Goal: Subscribe to service/newsletter

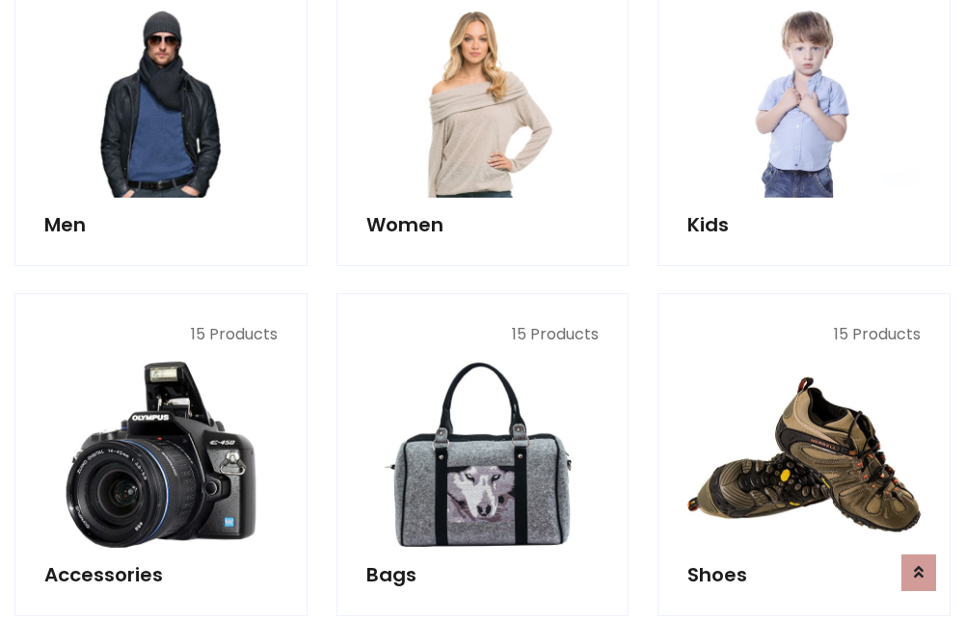
scroll to position [1399, 0]
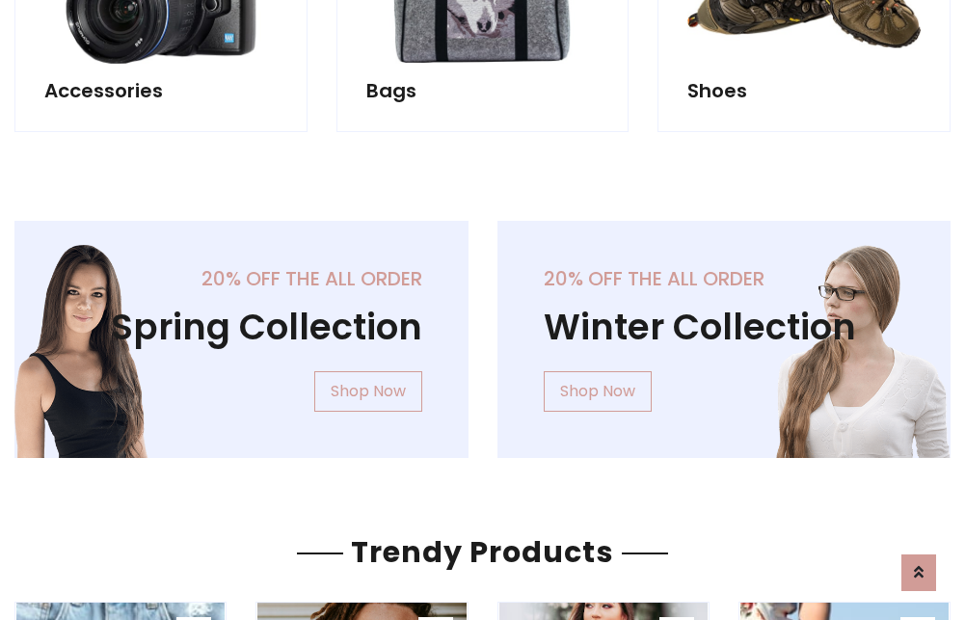
click at [483, 332] on div "20% off the all order Winter Collection Shop Now" at bounding box center [724, 355] width 483 height 268
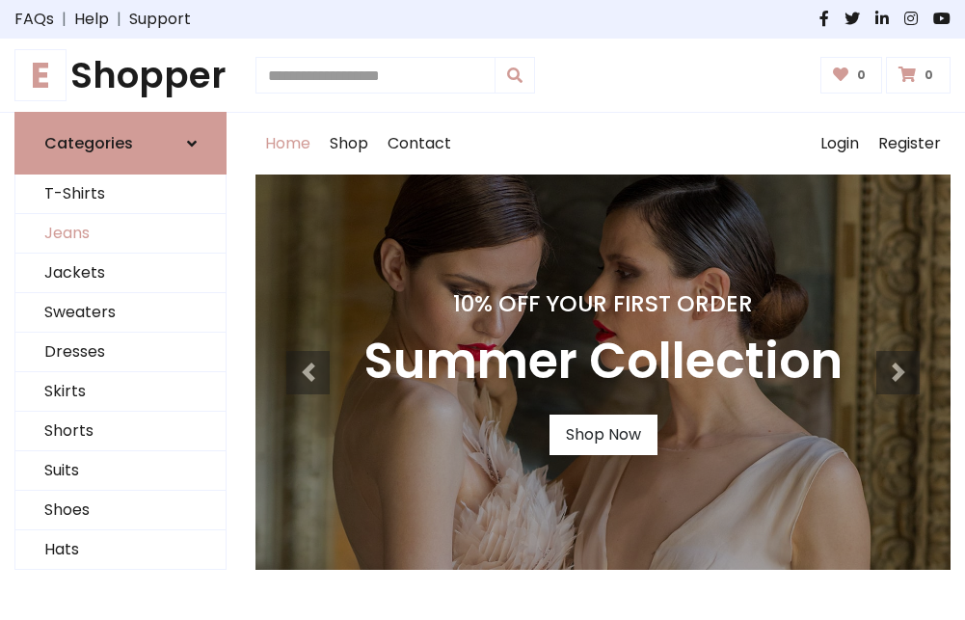
click at [121, 234] on link "Jeans" at bounding box center [120, 234] width 210 height 40
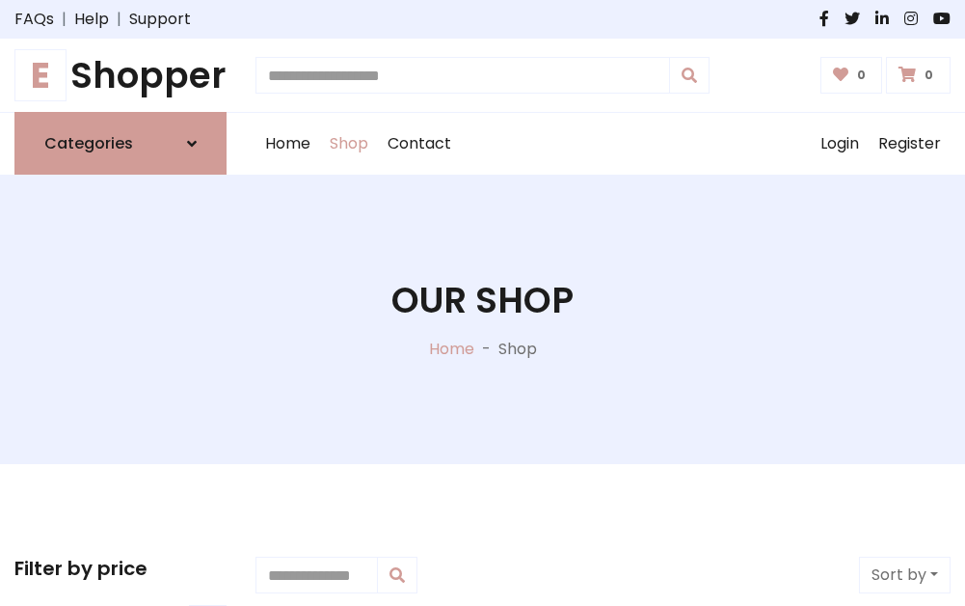
scroll to position [608, 0]
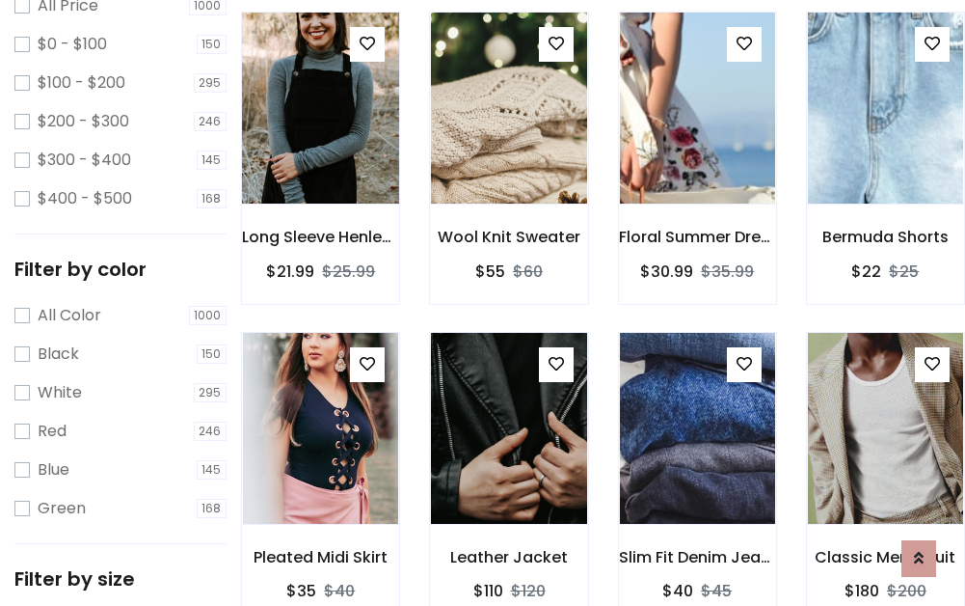
click at [320, 150] on img at bounding box center [321, 108] width 186 height 463
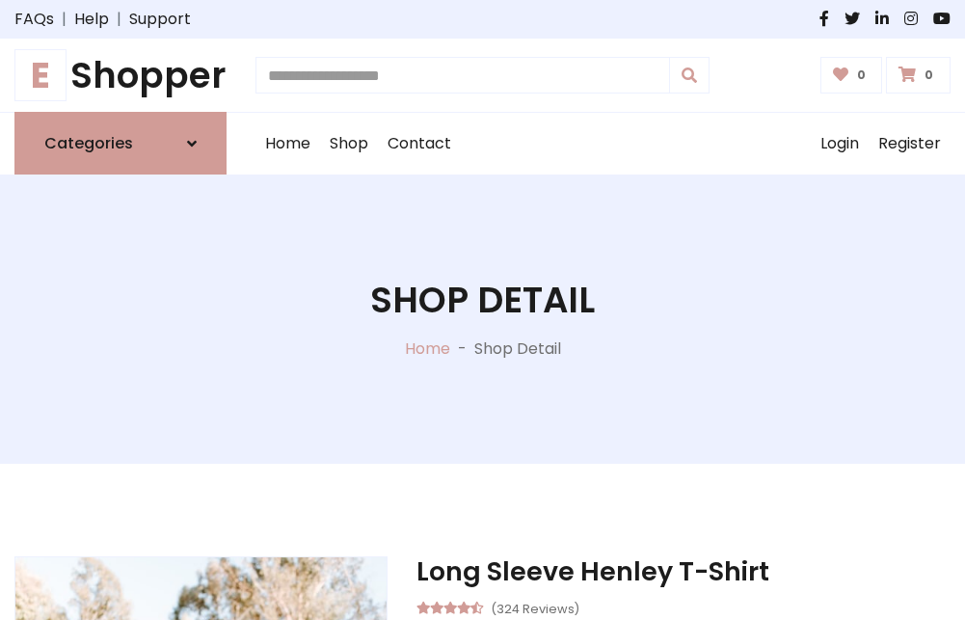
scroll to position [207, 0]
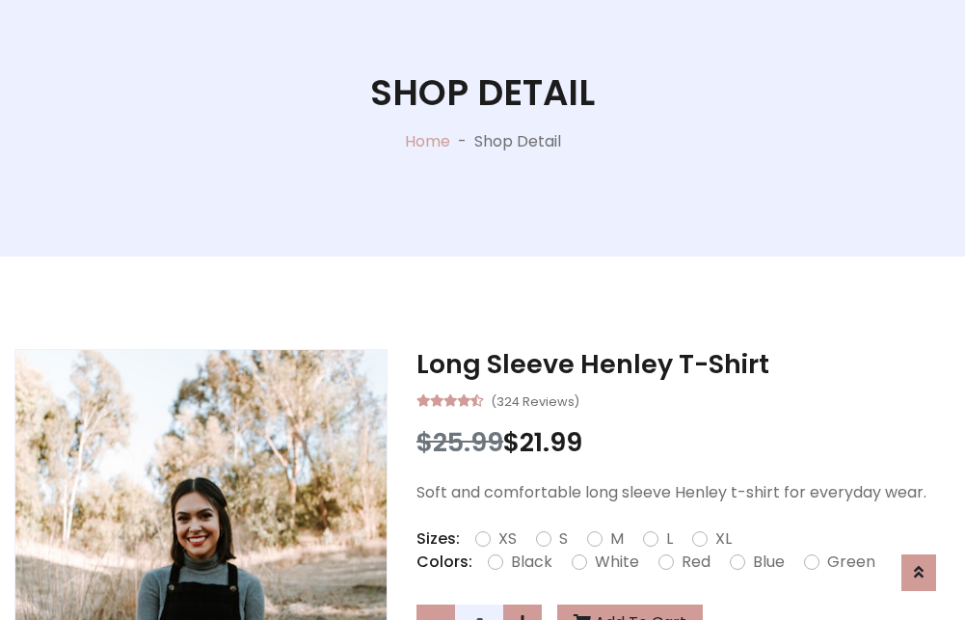
click at [693, 562] on label "Red" at bounding box center [696, 562] width 29 height 23
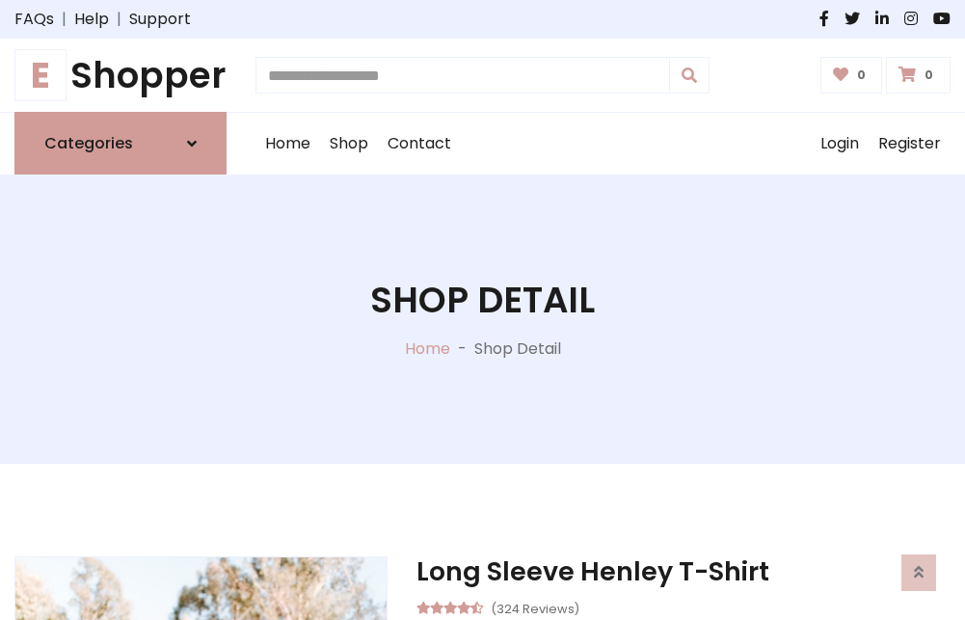
scroll to position [207, 0]
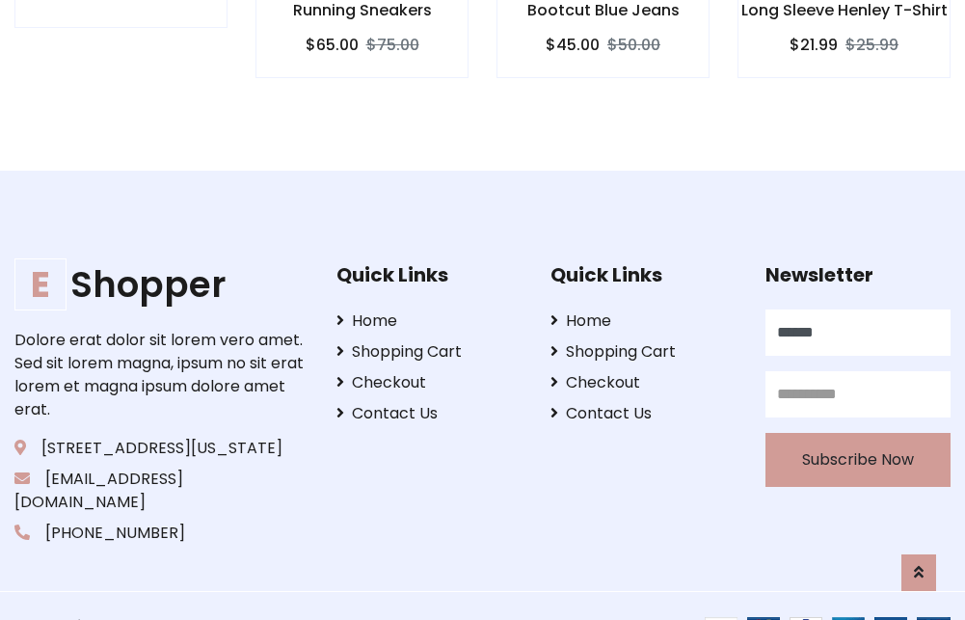
type input "******"
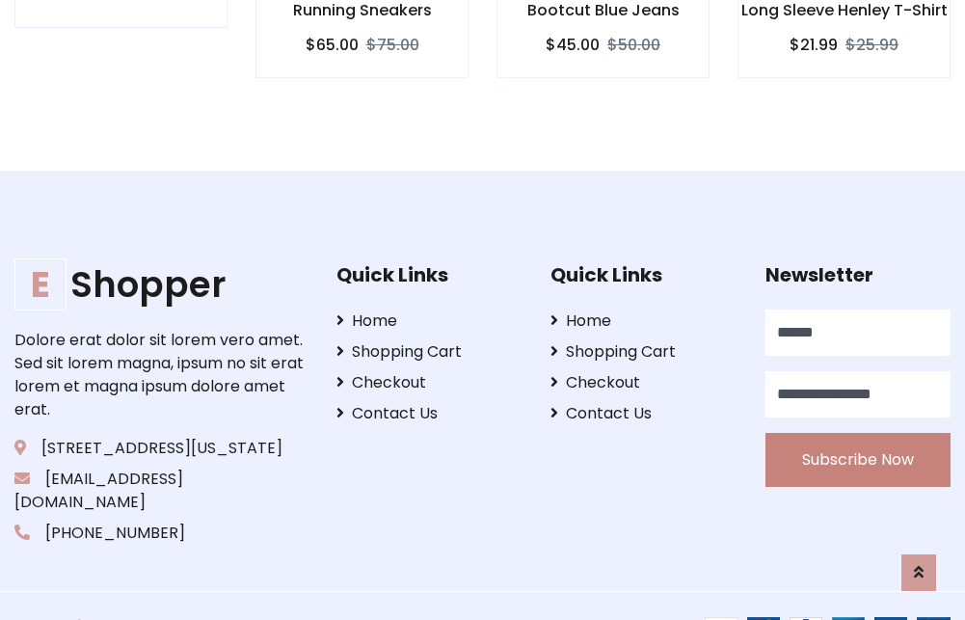
type input "**********"
click at [857, 437] on button "Subscribe Now" at bounding box center [858, 460] width 185 height 54
